Goal: Find specific page/section: Find specific page/section

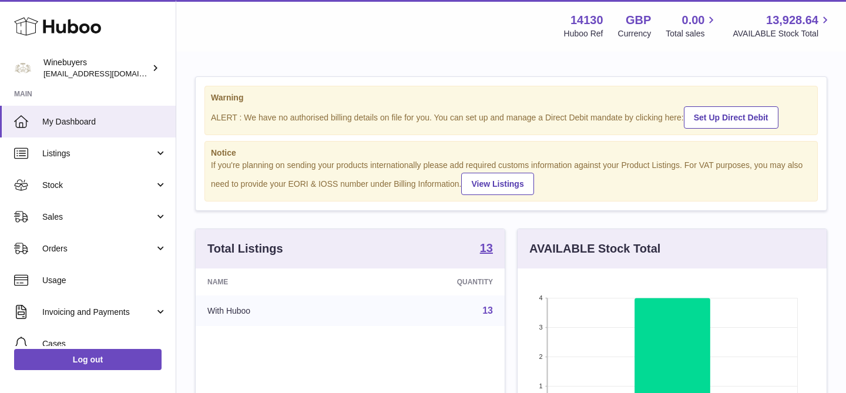
scroll to position [183, 309]
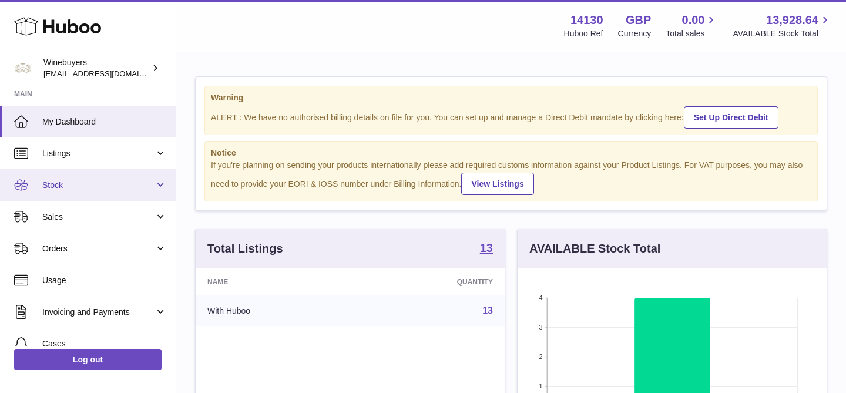
click at [64, 187] on span "Stock" at bounding box center [98, 185] width 112 height 11
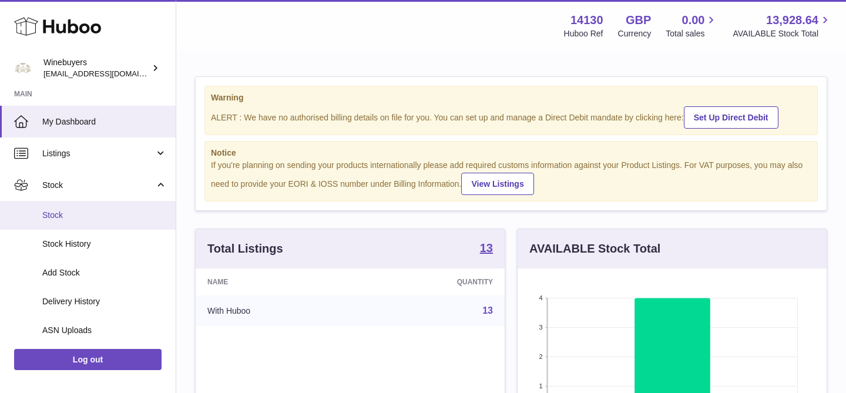
click at [66, 219] on span "Stock" at bounding box center [104, 215] width 125 height 11
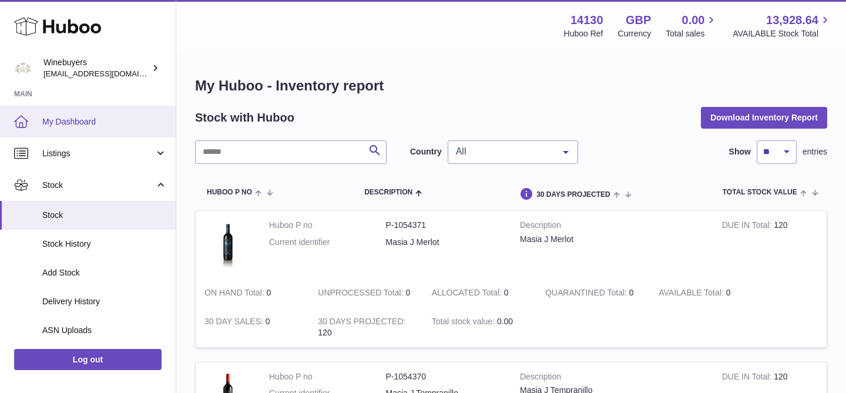
click at [74, 121] on span "My Dashboard" at bounding box center [104, 121] width 125 height 11
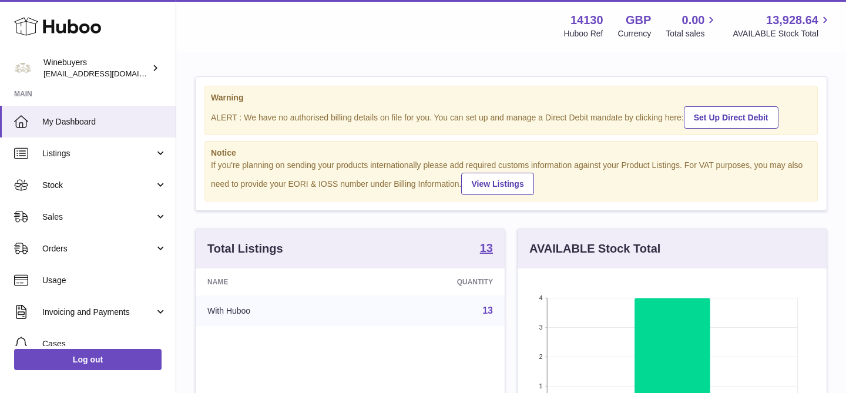
scroll to position [183, 309]
